Goal: Task Accomplishment & Management: Complete application form

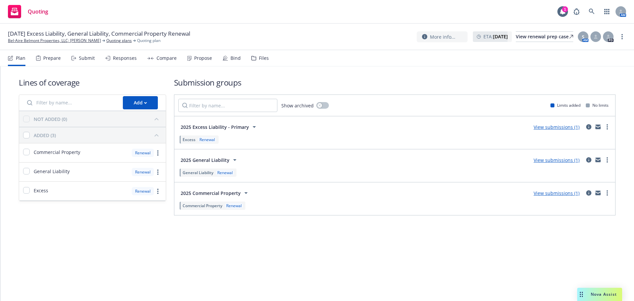
click at [226, 60] on div "Bind" at bounding box center [232, 58] width 18 height 16
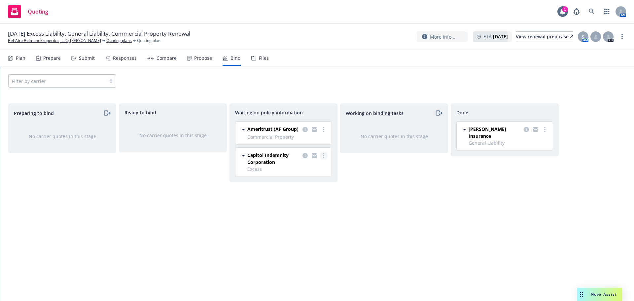
click at [325, 156] on link "more" at bounding box center [324, 156] width 8 height 8
click at [306, 171] on span "Create policies" at bounding box center [291, 169] width 49 height 6
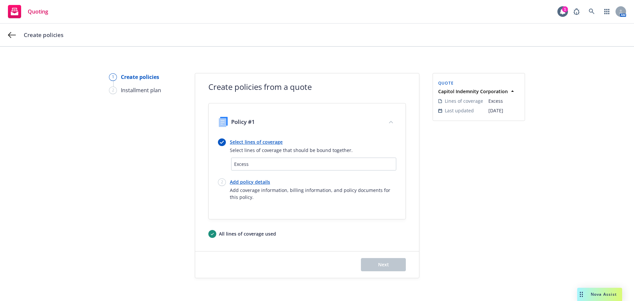
click at [252, 185] on link "Add policy details" at bounding box center [313, 181] width 166 height 7
select select "12"
select select "CA"
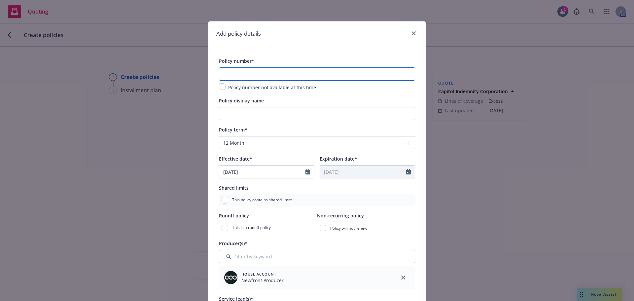
click at [249, 67] on input "text" at bounding box center [317, 73] width 196 height 13
paste input "XS23036315 02"
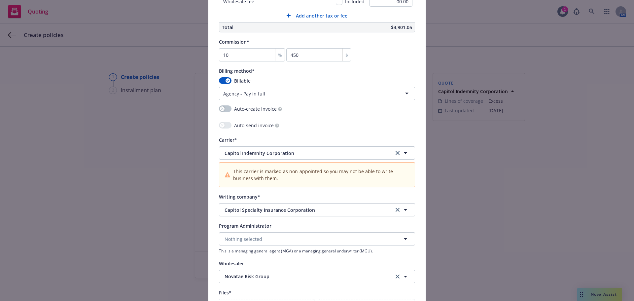
scroll to position [638, 0]
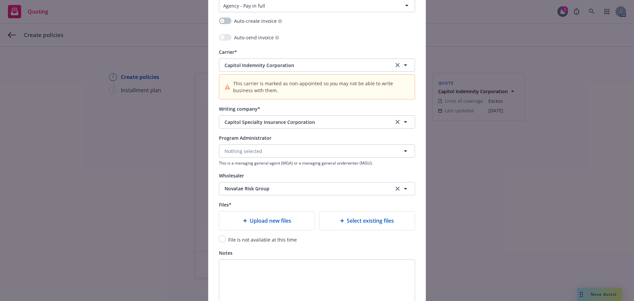
type input "XS23036315 02"
click at [222, 239] on input "checkbox" at bounding box center [222, 238] width 7 height 7
checkbox input "true"
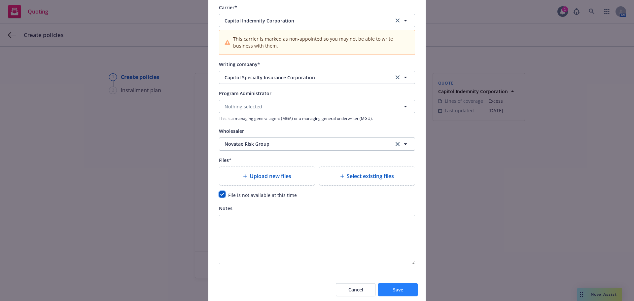
scroll to position [708, 0]
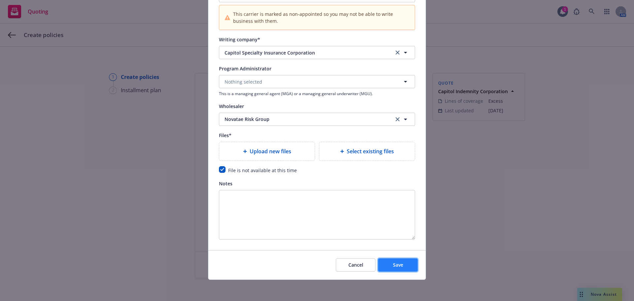
click at [396, 260] on button "Save" at bounding box center [398, 264] width 40 height 13
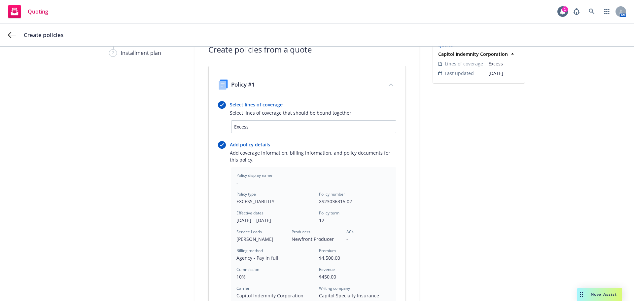
scroll to position [176, 0]
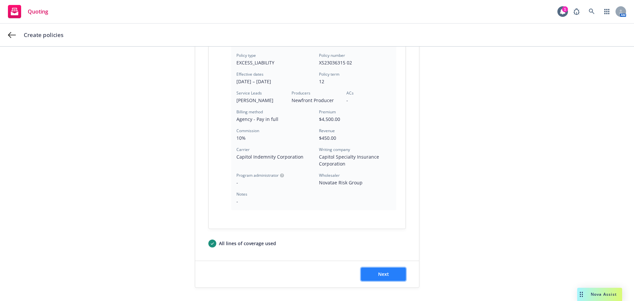
click at [397, 272] on button "Next" at bounding box center [383, 273] width 45 height 13
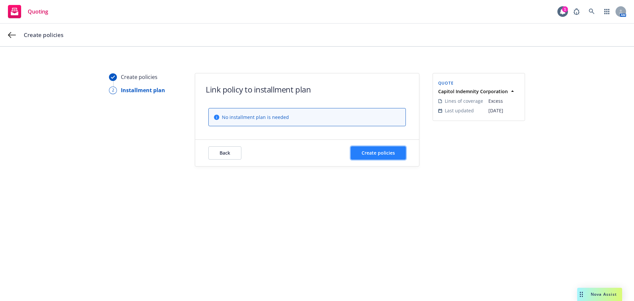
click at [399, 155] on button "Create policies" at bounding box center [378, 152] width 55 height 13
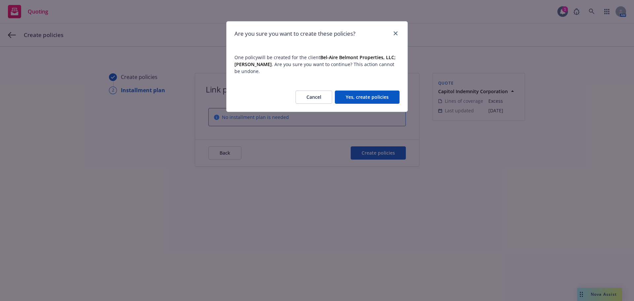
click at [390, 99] on button "Yes, create policies" at bounding box center [367, 96] width 65 height 13
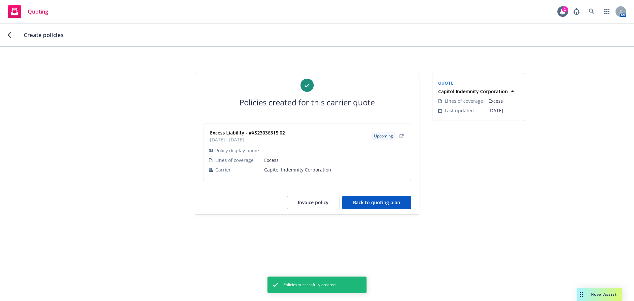
click at [398, 207] on button "Back to quoting plan" at bounding box center [376, 202] width 69 height 13
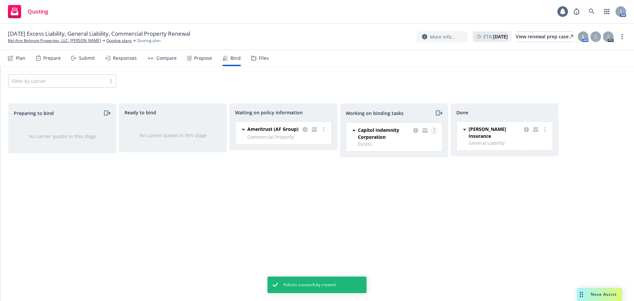
click at [434, 129] on icon "more" at bounding box center [434, 130] width 1 height 5
click at [418, 154] on span "Move to done" at bounding box center [401, 157] width 46 height 6
